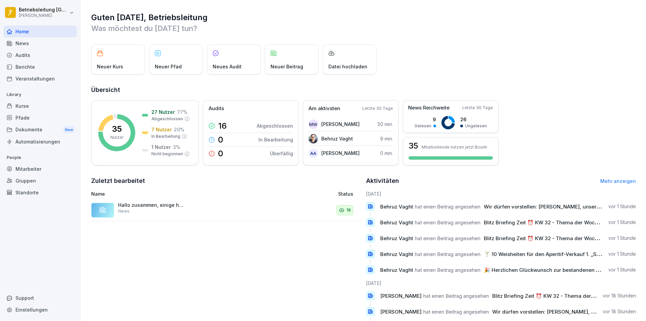
click at [42, 168] on div "Mitarbeiter" at bounding box center [39, 169] width 73 height 12
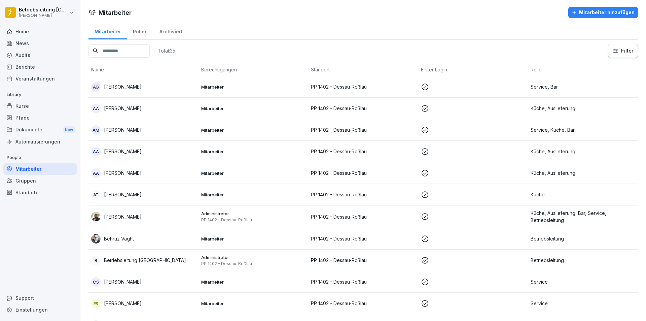
click at [128, 49] on input at bounding box center [119, 50] width 61 height 13
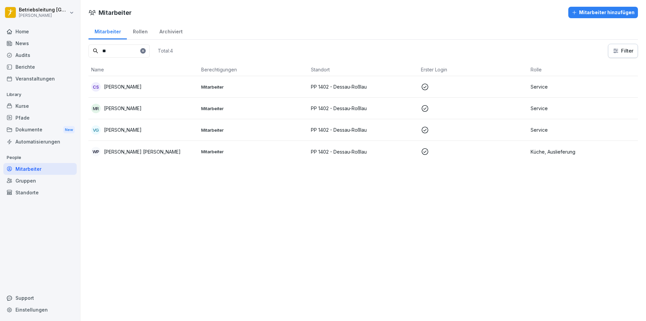
type input "*"
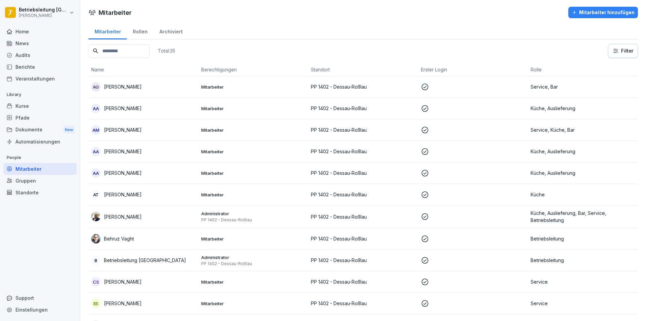
click at [46, 29] on div "Home" at bounding box center [39, 32] width 73 height 12
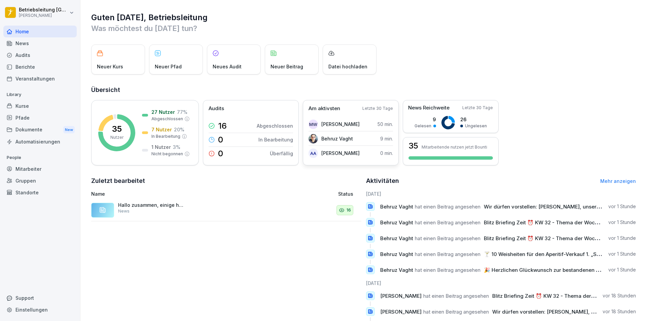
scroll to position [33, 0]
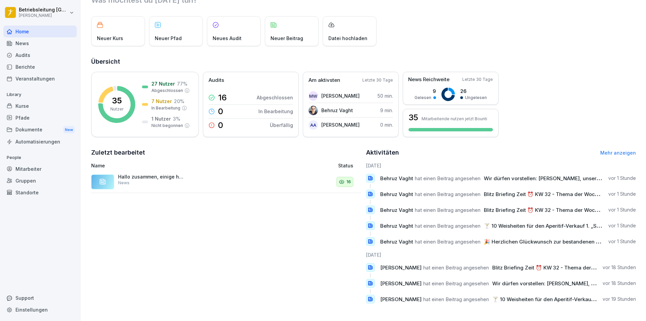
click at [347, 180] on p "16" at bounding box center [349, 181] width 4 height 7
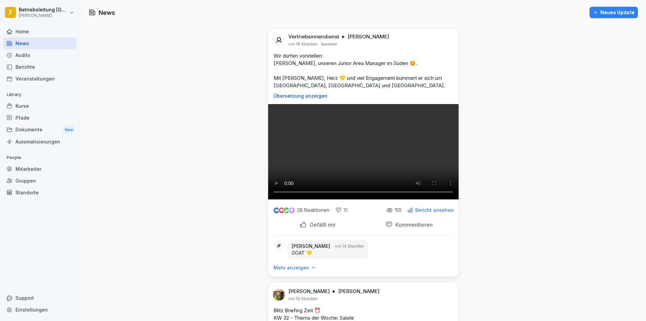
click at [40, 30] on div "Home" at bounding box center [39, 32] width 73 height 12
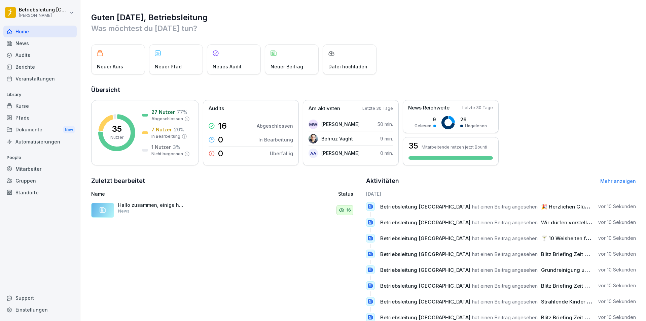
click at [47, 60] on div "Audits" at bounding box center [39, 55] width 73 height 12
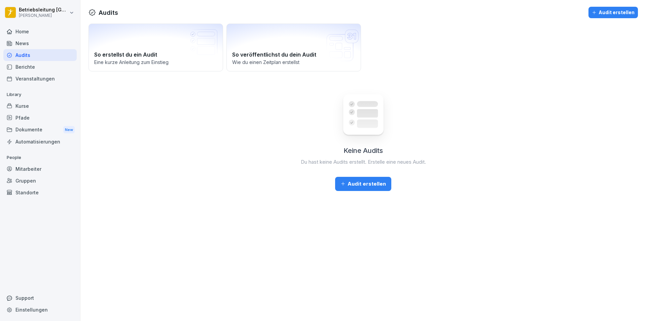
click at [40, 68] on div "Berichte" at bounding box center [39, 67] width 73 height 12
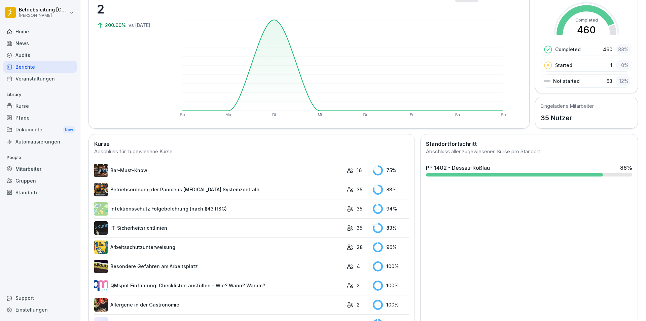
scroll to position [67, 0]
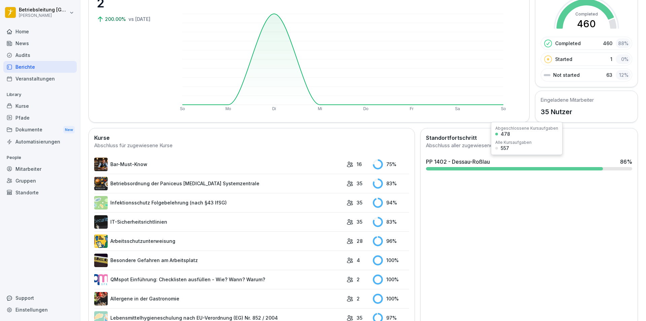
click at [514, 161] on div "PP 1402 - Dessau-Roßlau 86 %" at bounding box center [529, 161] width 206 height 8
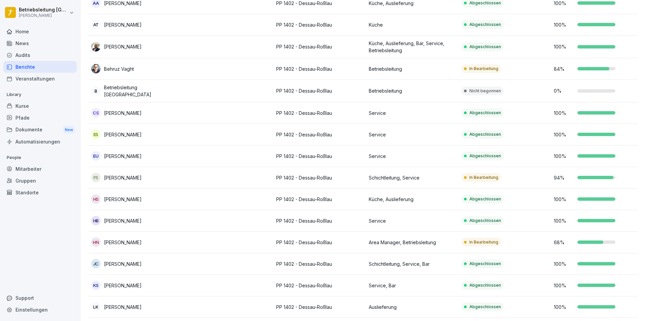
scroll to position [202, 0]
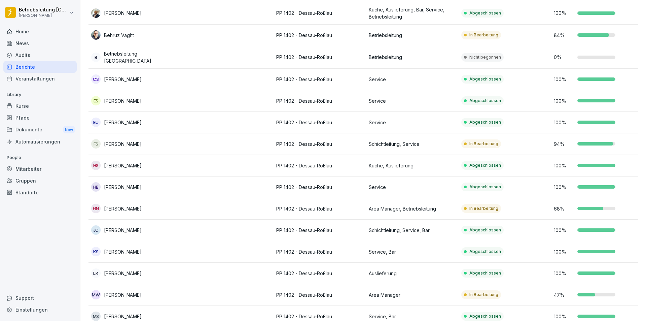
click at [571, 205] on p "68 %" at bounding box center [564, 208] width 20 height 7
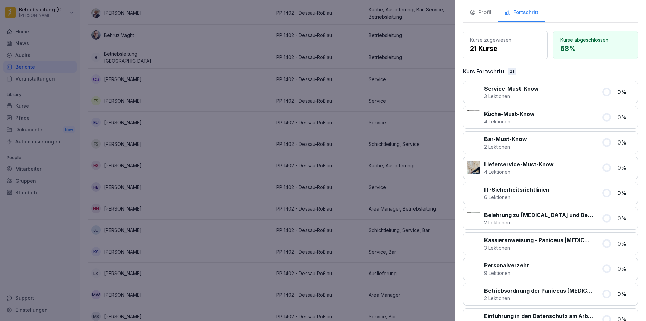
scroll to position [0, 0]
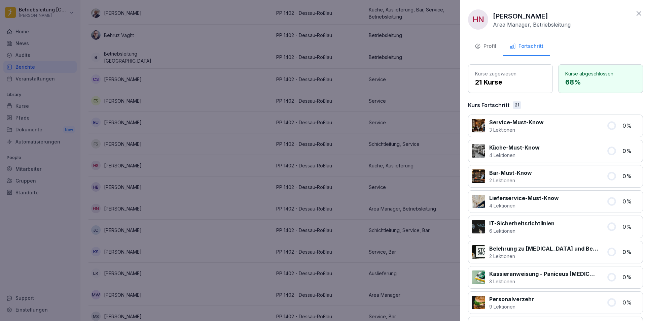
click at [256, 146] on div at bounding box center [323, 160] width 646 height 321
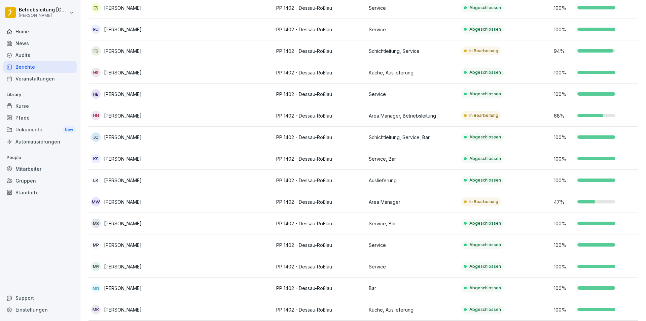
scroll to position [337, 0]
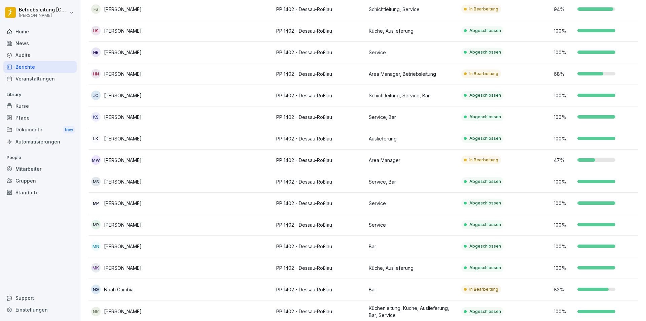
click at [471, 165] on td "In Bearbeitung" at bounding box center [505, 160] width 93 height 22
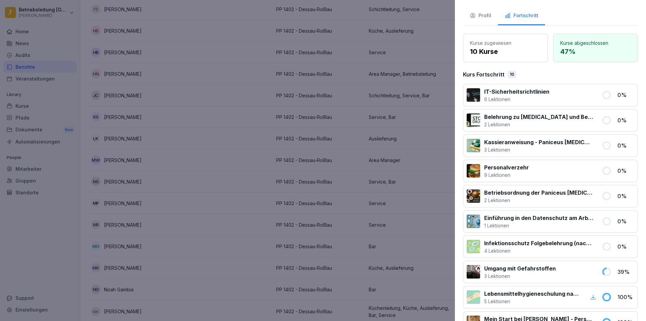
scroll to position [97, 0]
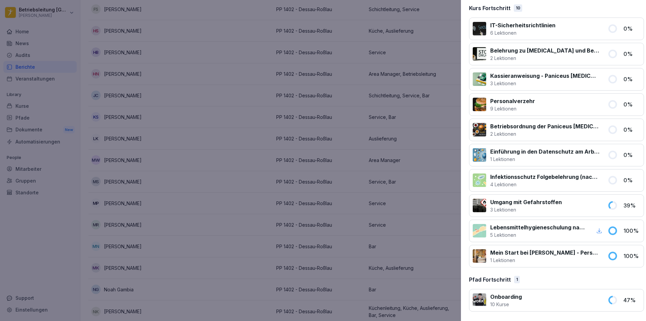
click at [409, 211] on div at bounding box center [323, 160] width 646 height 321
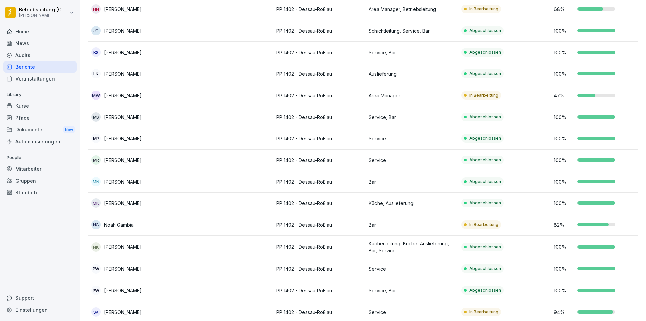
scroll to position [404, 0]
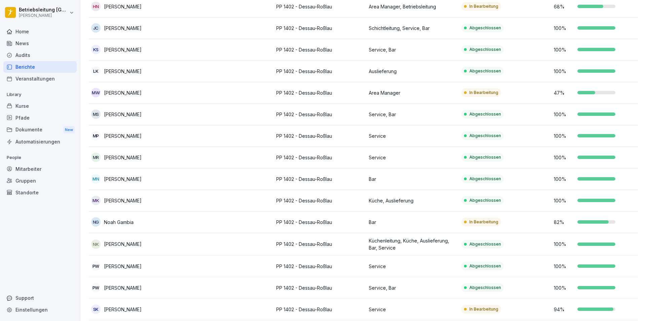
click at [496, 219] on p "In Bearbeitung" at bounding box center [483, 222] width 29 height 6
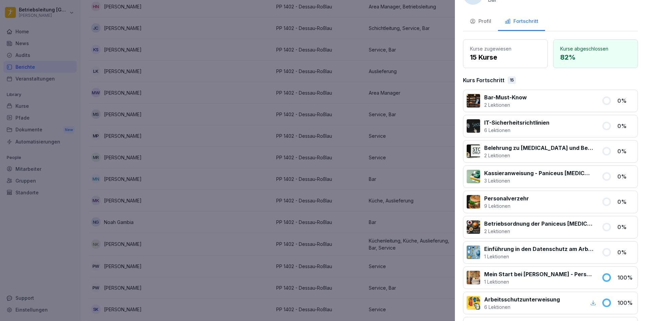
scroll to position [13, 0]
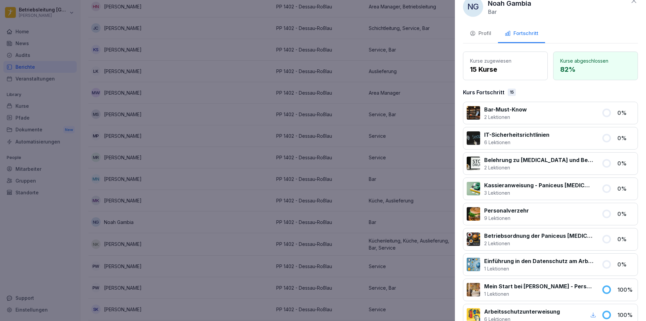
click at [342, 148] on div at bounding box center [323, 160] width 646 height 321
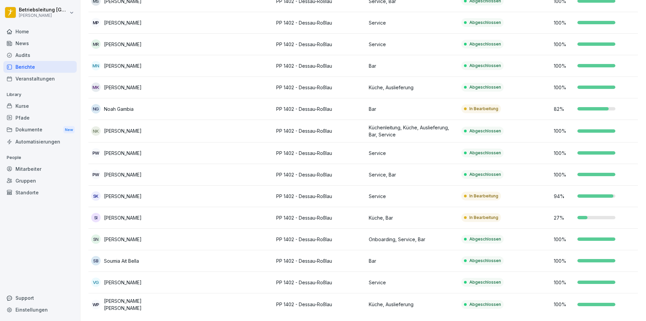
scroll to position [525, 0]
click at [409, 212] on td "Küche, Bar" at bounding box center [412, 218] width 93 height 22
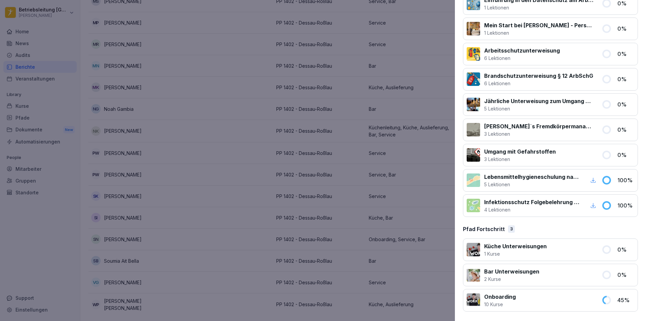
scroll to position [265, 0]
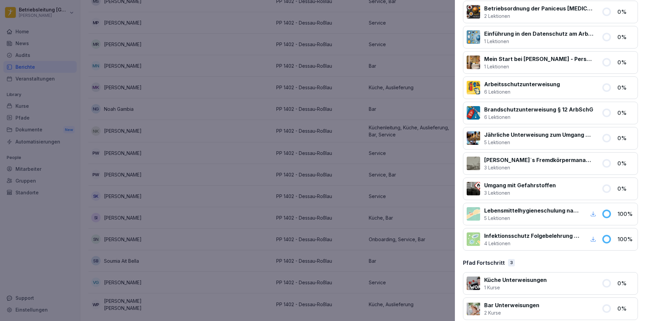
click at [296, 212] on div at bounding box center [323, 160] width 646 height 321
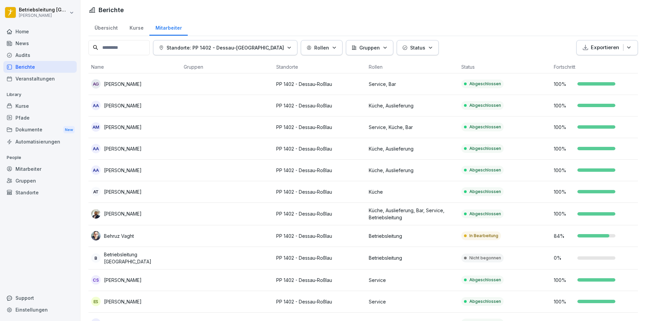
scroll to position [0, 0]
